Goal: Task Accomplishment & Management: Use online tool/utility

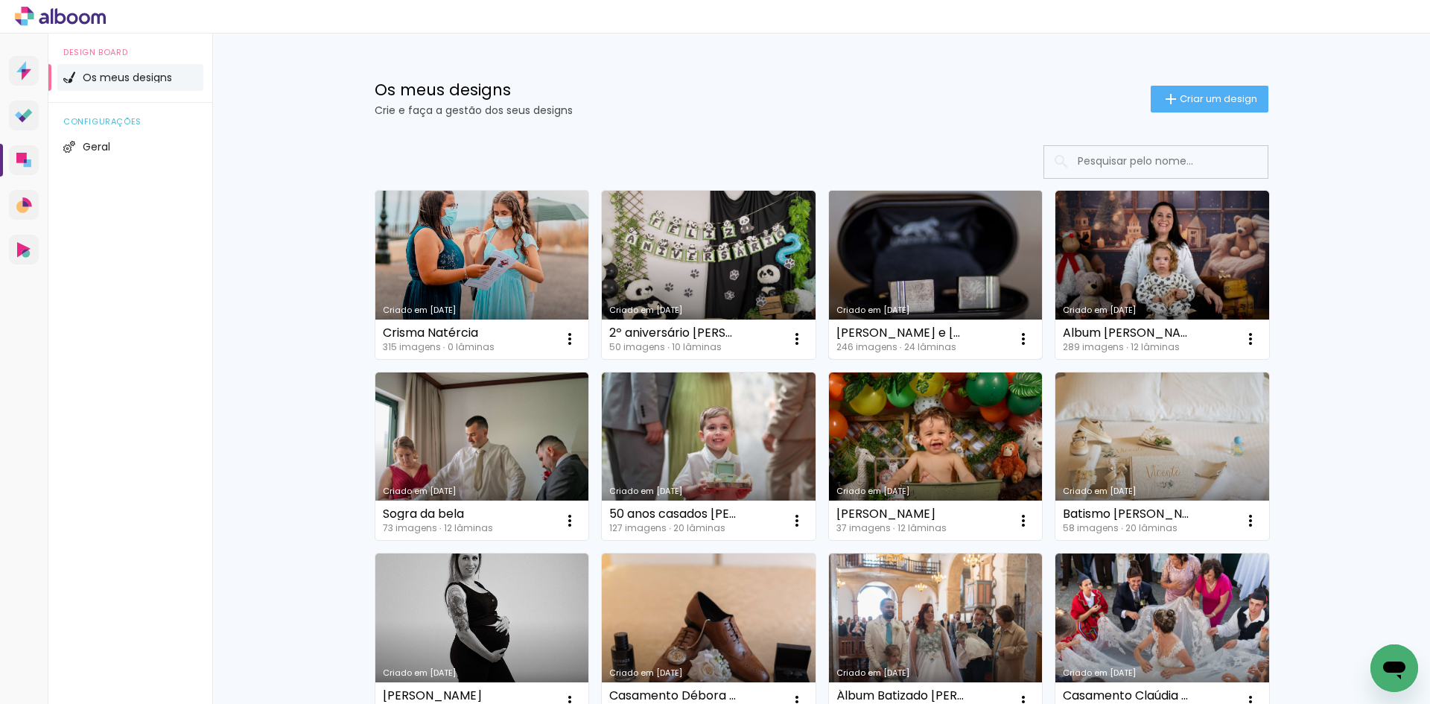
click at [905, 267] on link "Criado em [DATE]" at bounding box center [936, 275] width 214 height 168
drag, startPoint x: 0, startPoint y: 0, endPoint x: 914, endPoint y: 269, distance: 952.8
click at [914, 269] on link "Criado em [DATE]" at bounding box center [936, 275] width 214 height 168
